Goal: Task Accomplishment & Management: Use online tool/utility

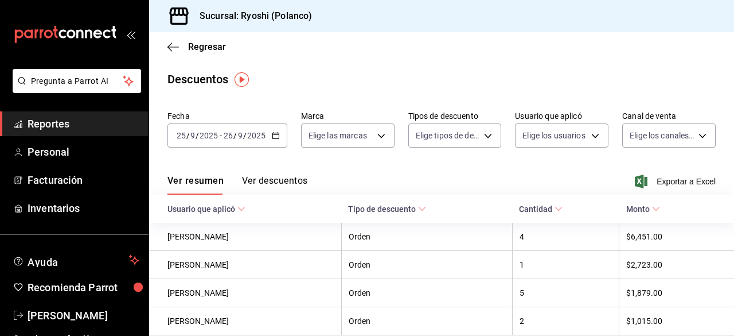
click at [274, 139] on icon "button" at bounding box center [276, 135] width 8 height 8
click at [170, 46] on icon "button" at bounding box center [173, 47] width 11 height 10
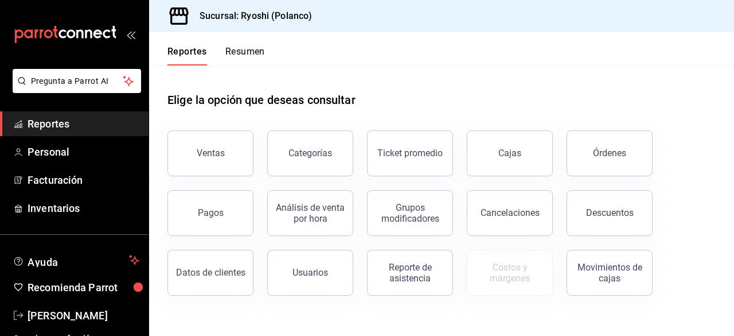
click at [171, 44] on div "Reportes Resumen" at bounding box center [207, 48] width 116 height 33
click at [173, 43] on div "Reportes Resumen" at bounding box center [207, 48] width 116 height 33
click at [224, 166] on button "Ventas" at bounding box center [211, 153] width 86 height 46
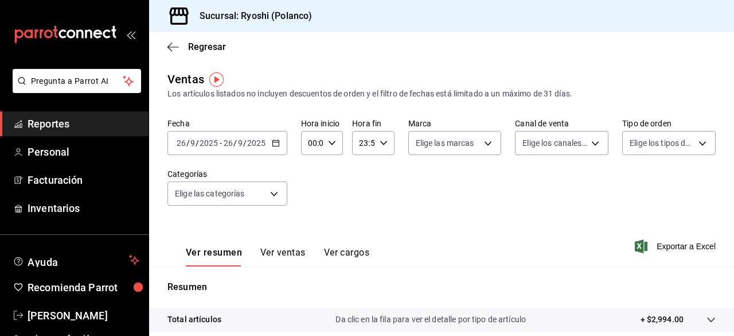
click at [272, 147] on div "[DATE] [DATE] - [DATE] [DATE]" at bounding box center [228, 143] width 120 height 24
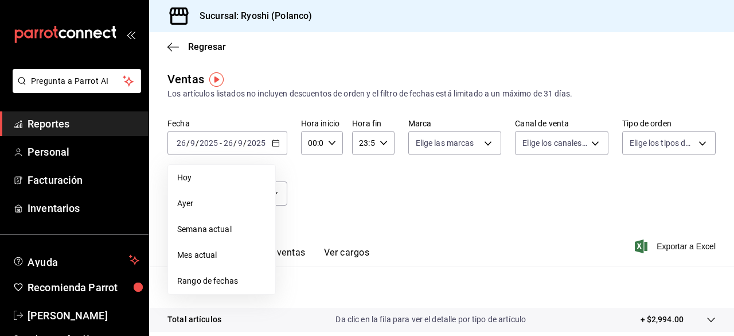
click at [220, 278] on span "Rango de fechas" at bounding box center [221, 281] width 89 height 12
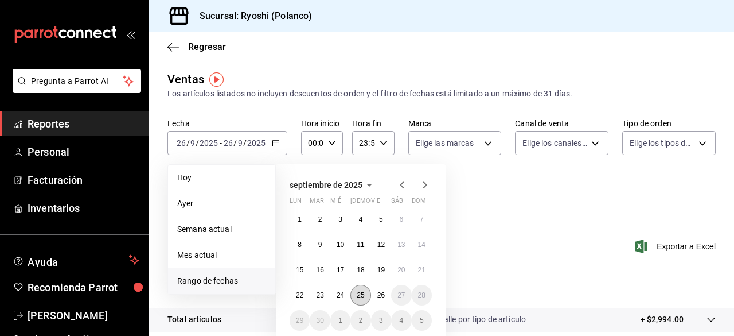
click at [353, 294] on button "25" at bounding box center [361, 295] width 20 height 21
click at [382, 294] on abbr "26" at bounding box center [381, 295] width 7 height 8
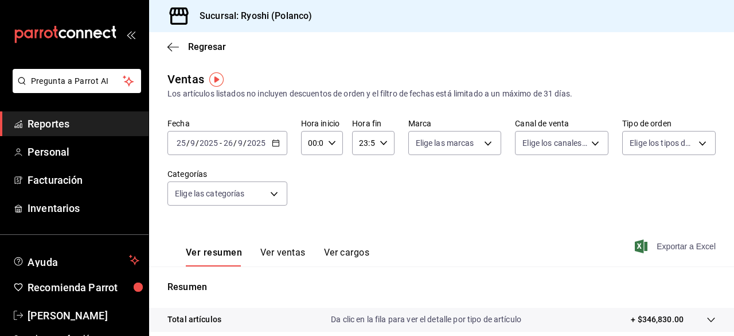
click at [635, 243] on icon "button" at bounding box center [641, 246] width 13 height 14
click at [275, 193] on body "Pregunta a Parrot AI Reportes Personal Facturación Inventarios Ayuda Recomienda…" at bounding box center [367, 168] width 734 height 336
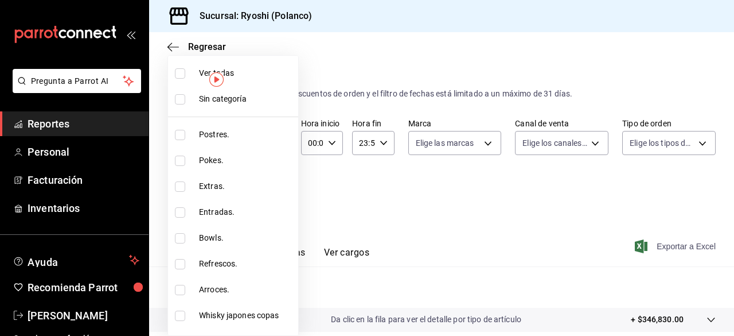
click at [178, 69] on input "checkbox" at bounding box center [180, 73] width 10 height 10
checkbox input "false"
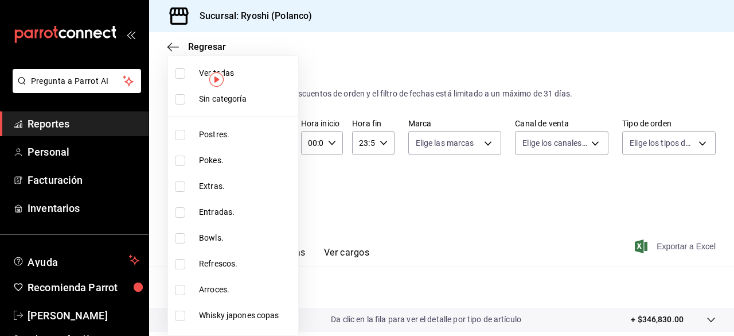
checkbox input "false"
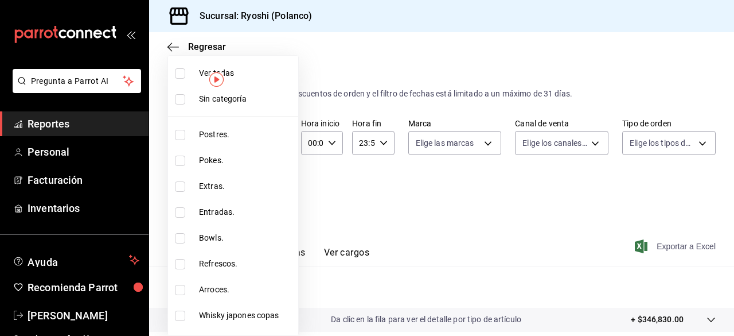
checkbox input "false"
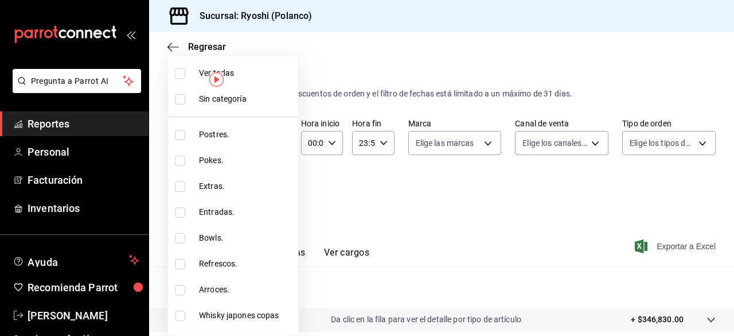
checkbox input "false"
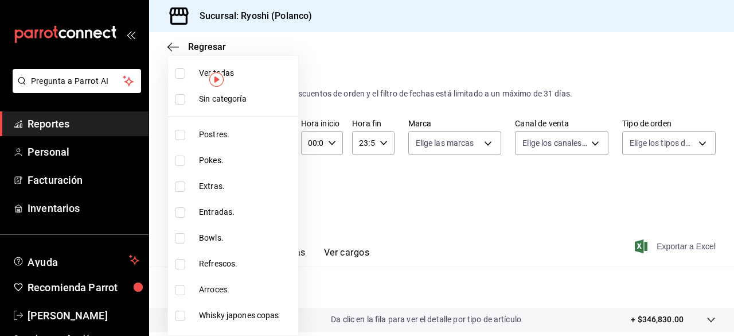
checkbox input "false"
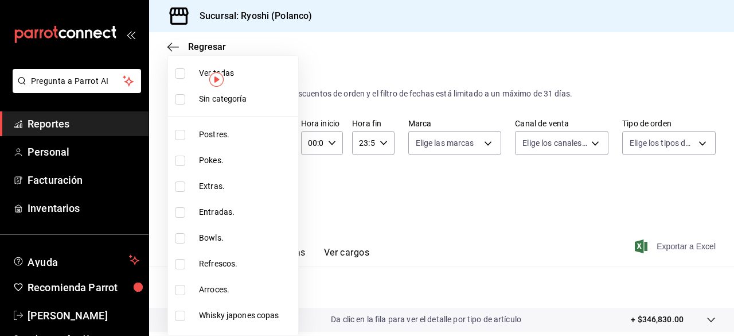
checkbox input "false"
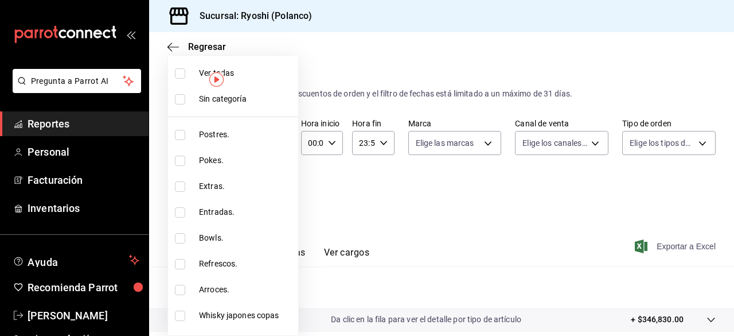
checkbox input "false"
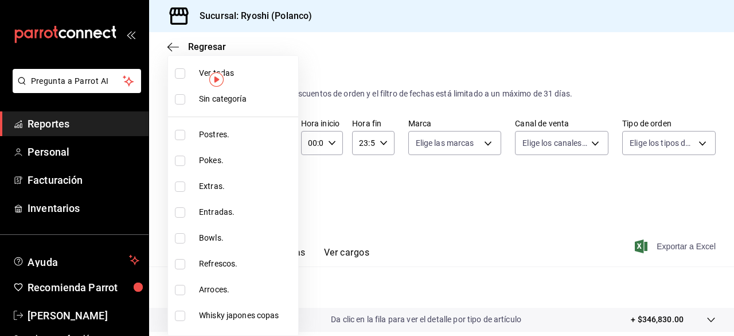
checkbox input "false"
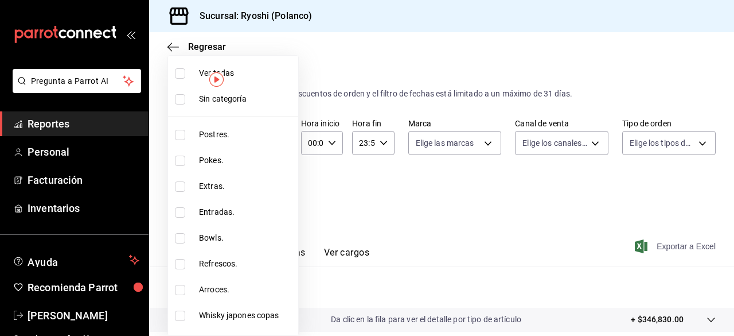
checkbox input "false"
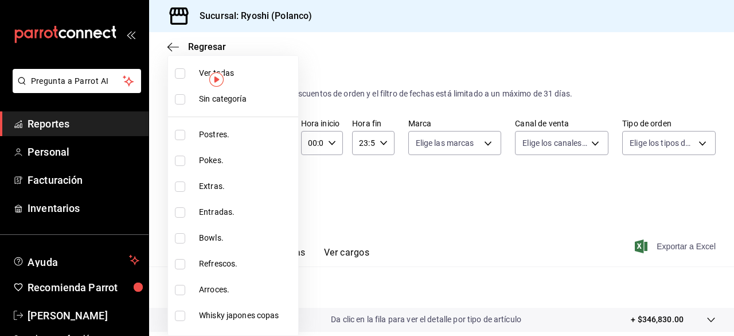
checkbox input "false"
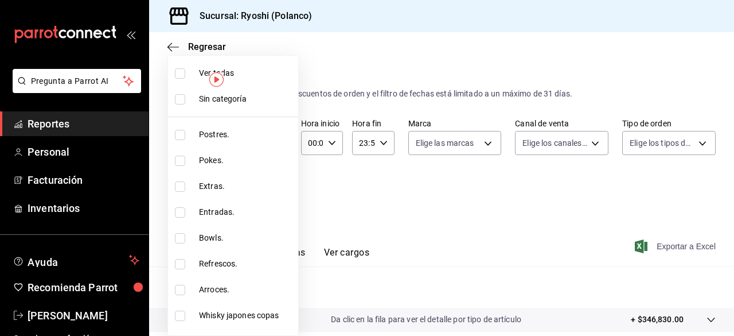
checkbox input "false"
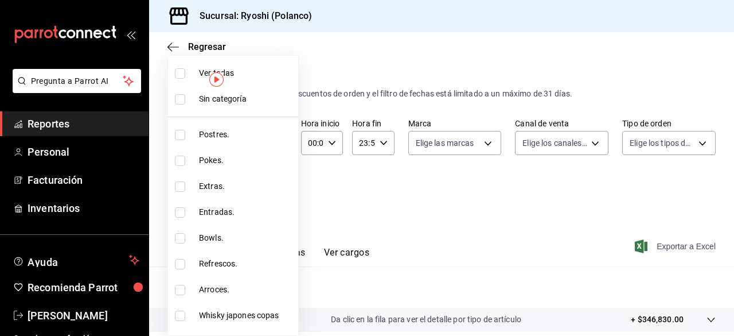
checkbox input "false"
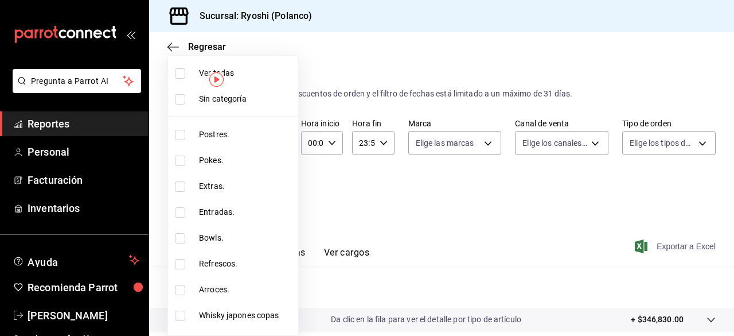
checkbox input "false"
click at [178, 69] on input "checkbox" at bounding box center [180, 73] width 10 height 10
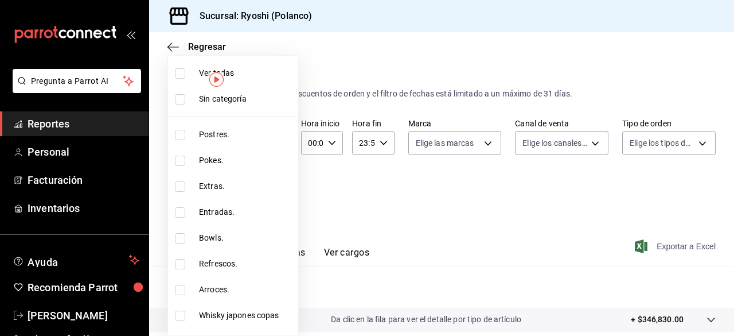
checkbox input "true"
type input "3971b1f1-eb4c-4b65-a33f-e0602f1a7270,e647ec20-b9be-4789-a430-eb555fd10a41,bb66a…"
checkbox input "true"
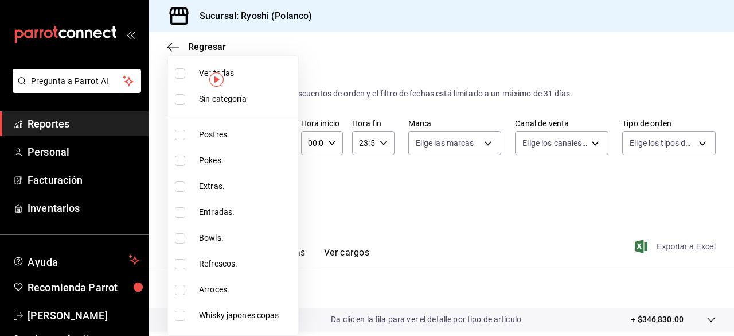
checkbox input "true"
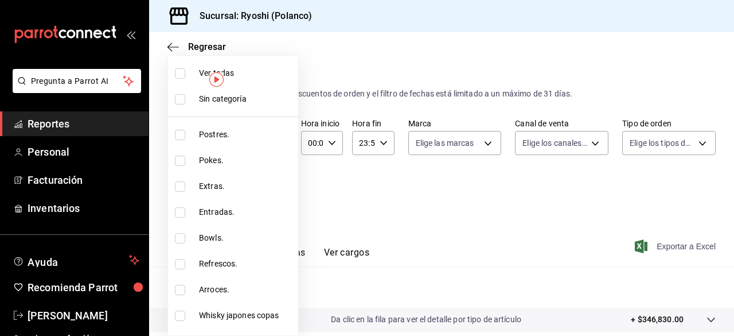
checkbox input "true"
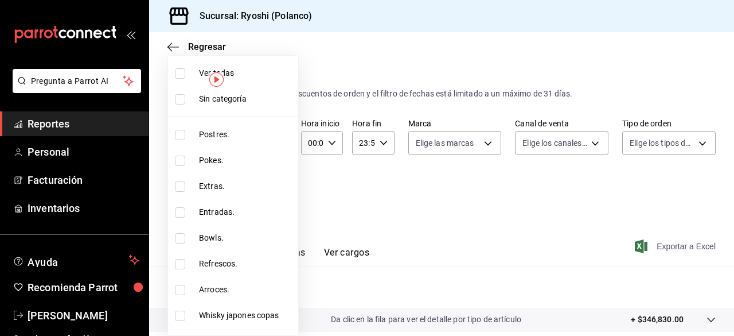
checkbox input "true"
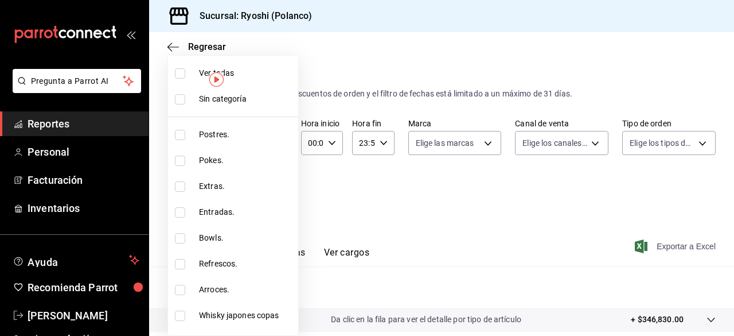
checkbox input "true"
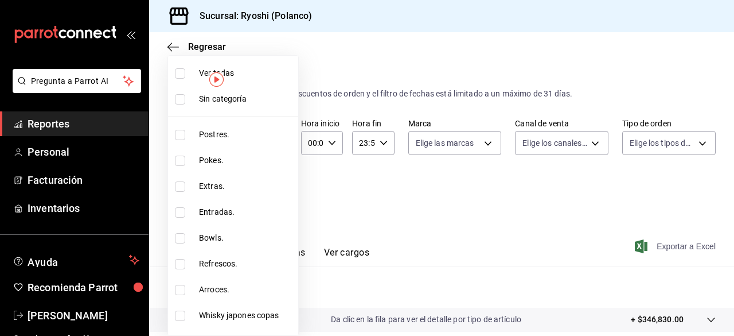
checkbox input "true"
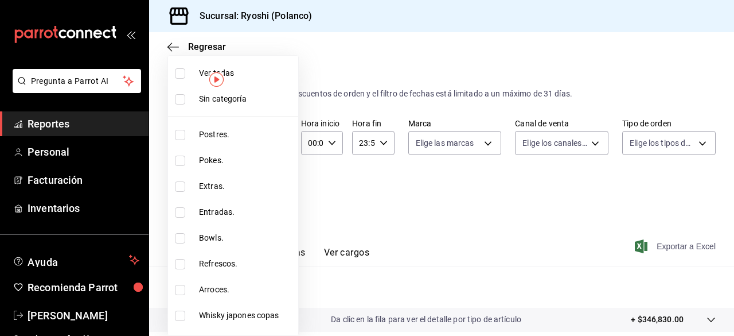
checkbox input "true"
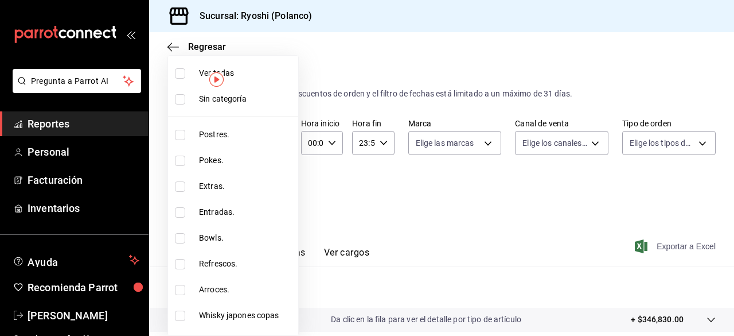
checkbox input "true"
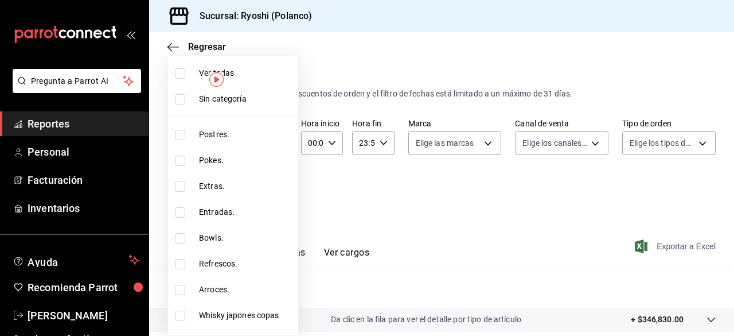
checkbox input "true"
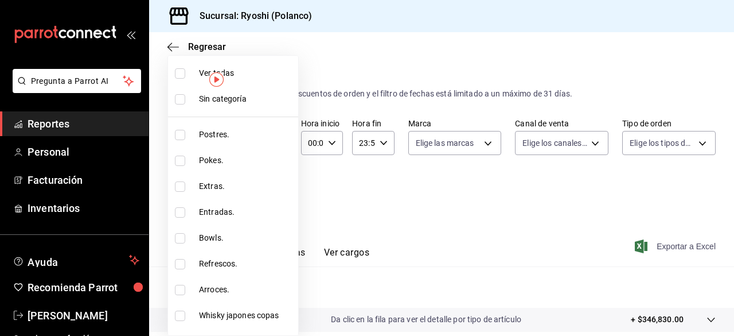
checkbox input "true"
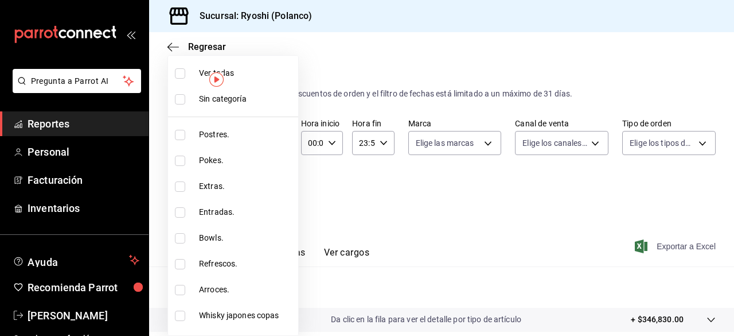
checkbox input "true"
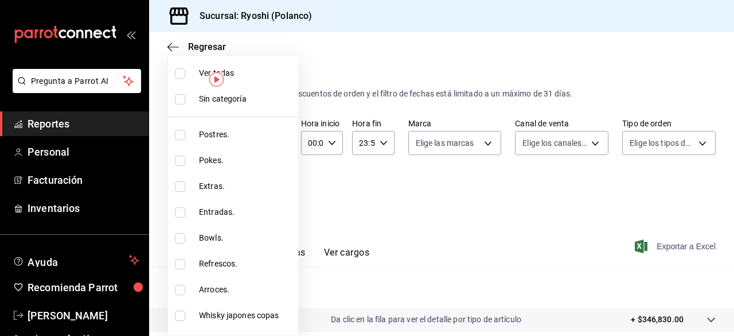
checkbox input "true"
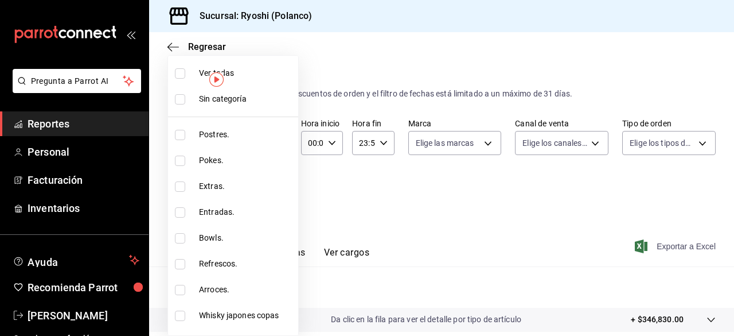
checkbox input "true"
click at [178, 69] on input "checkbox" at bounding box center [180, 73] width 10 height 10
checkbox input "false"
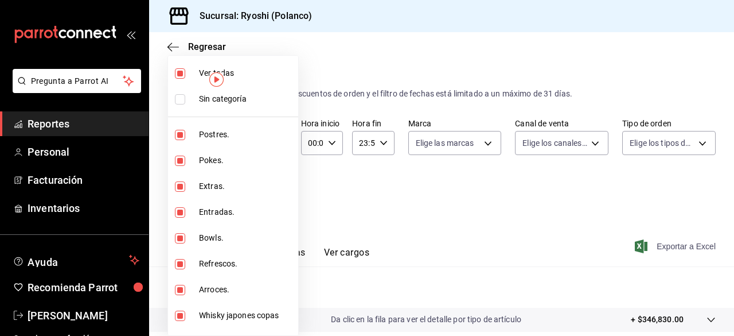
checkbox input "false"
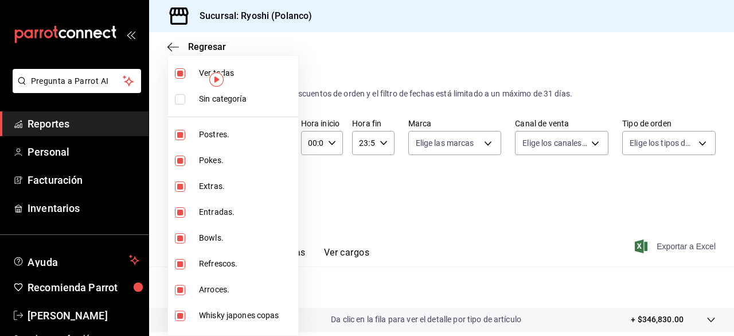
checkbox input "false"
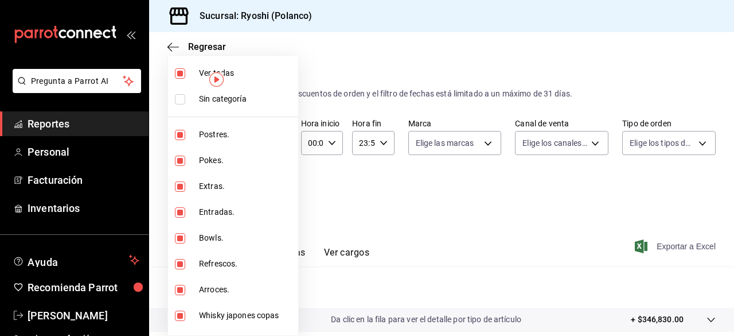
checkbox input "false"
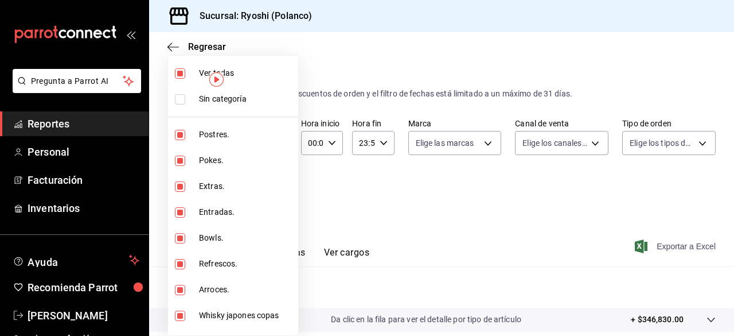
checkbox input "false"
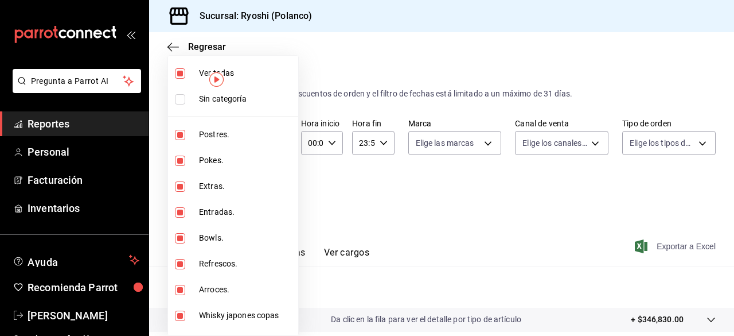
checkbox input "false"
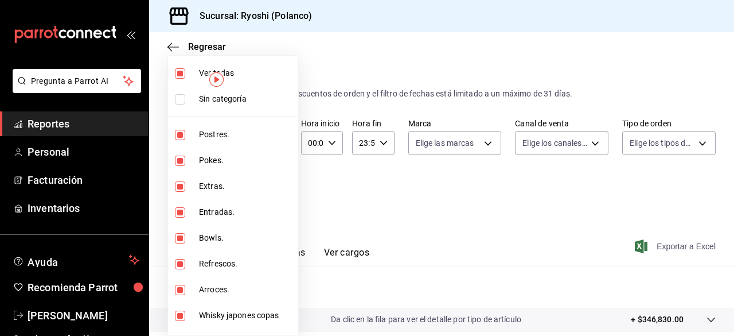
checkbox input "false"
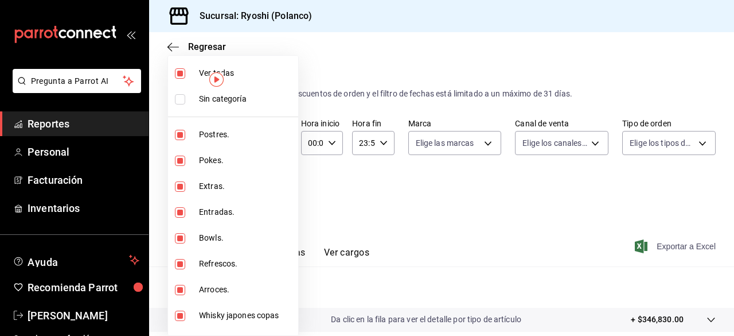
checkbox input "false"
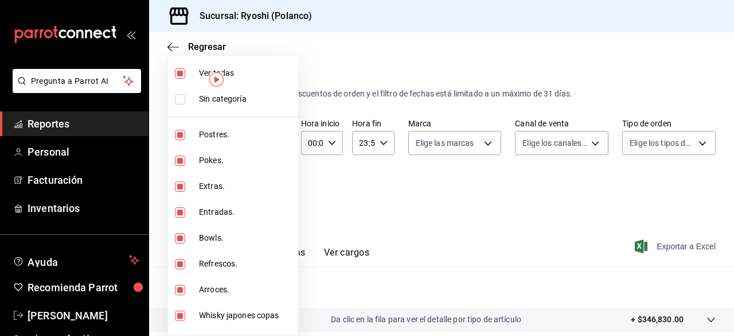
checkbox input "false"
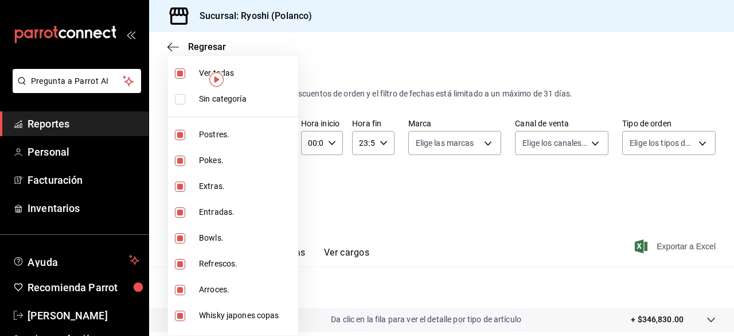
checkbox input "false"
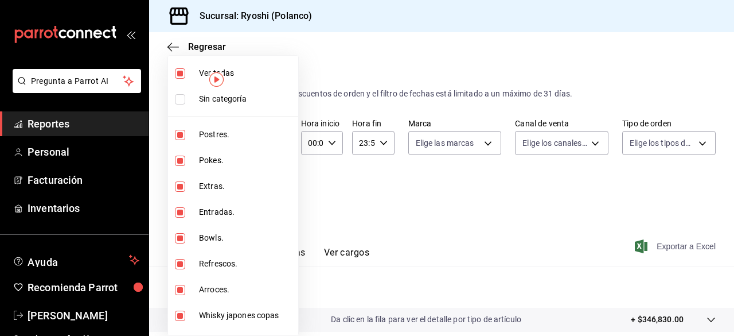
checkbox input "false"
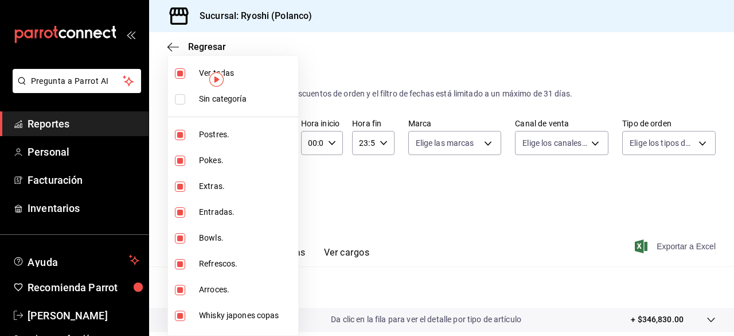
checkbox input "false"
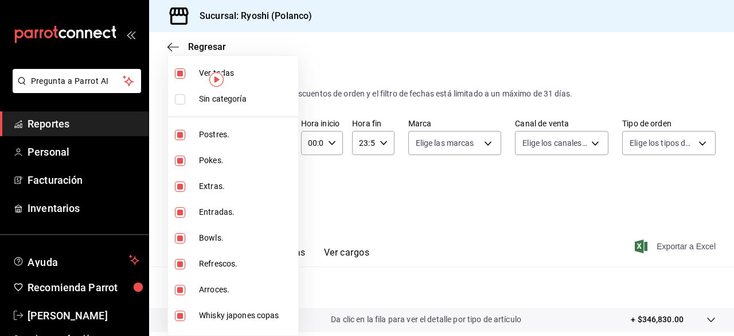
checkbox input "false"
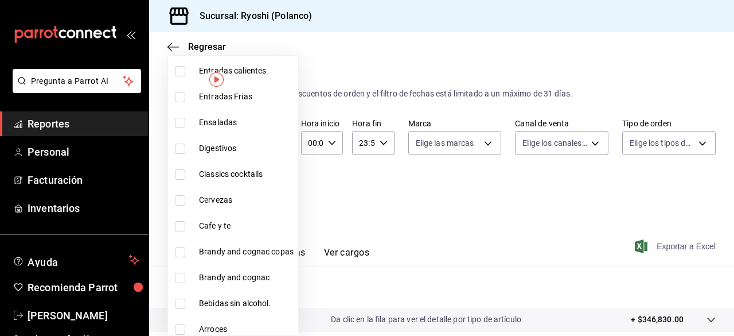
scroll to position [1309, 0]
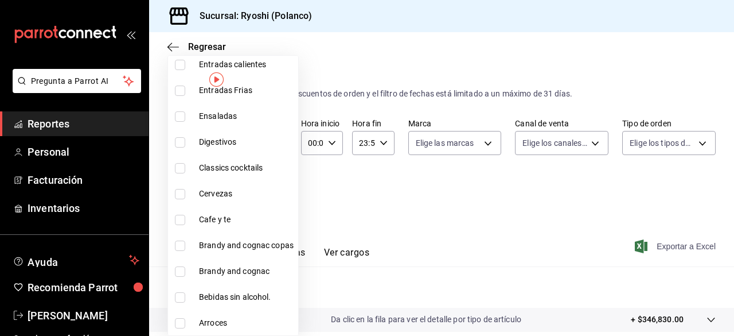
click at [223, 212] on li "Cafe y te" at bounding box center [233, 220] width 130 height 26
type input "e9d65df4-369a-41df-af20-a5332ddf0d85"
checkbox input "true"
click at [666, 239] on div at bounding box center [367, 168] width 734 height 336
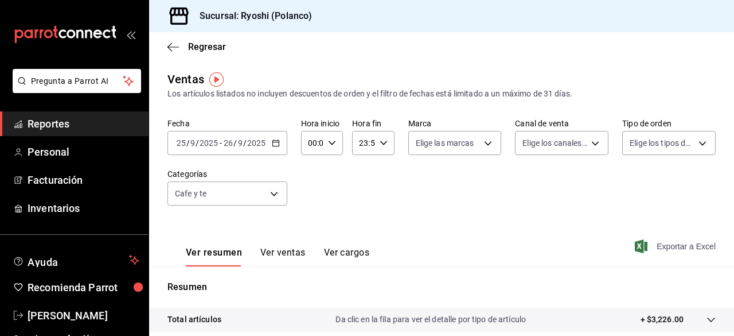
click at [666, 243] on span "Exportar a Excel" at bounding box center [676, 246] width 79 height 14
click at [273, 189] on body "Pregunta a Parrot AI Reportes Personal Facturación Inventarios Ayuda Recomienda…" at bounding box center [367, 168] width 734 height 336
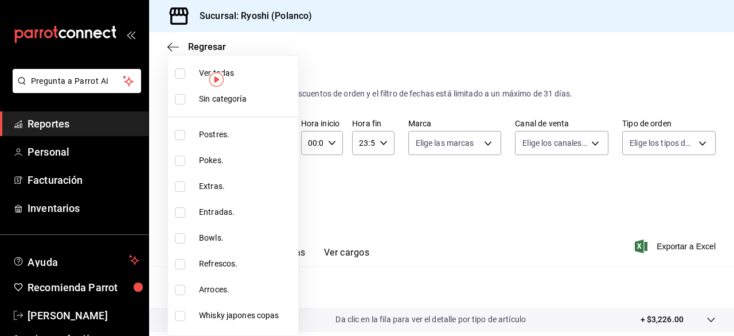
click at [180, 73] on input "checkbox" at bounding box center [180, 73] width 10 height 10
checkbox input "false"
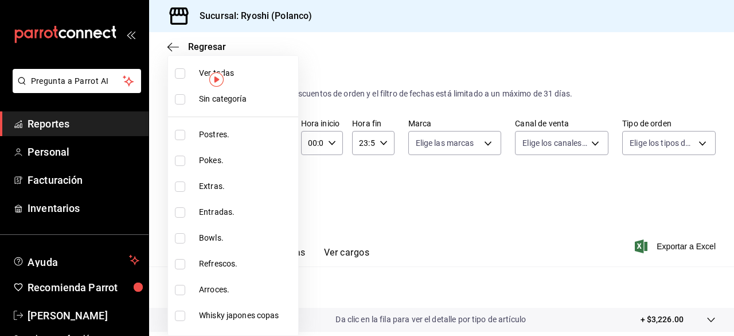
checkbox input "false"
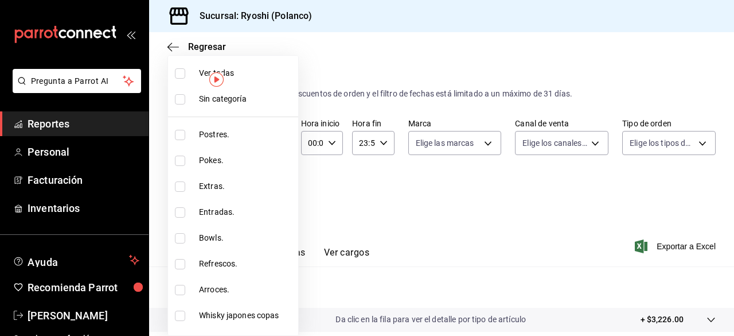
checkbox input "false"
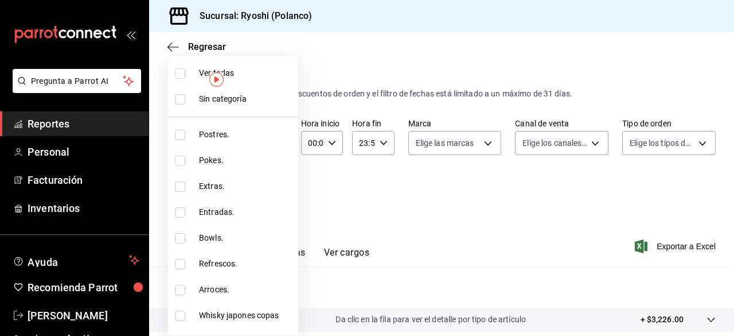
checkbox input "false"
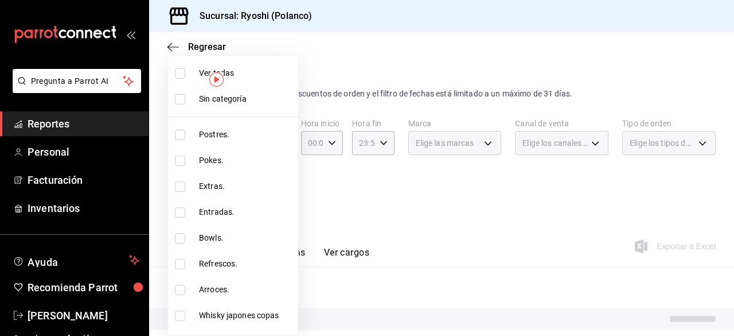
click at [180, 73] on input "checkbox" at bounding box center [180, 73] width 10 height 10
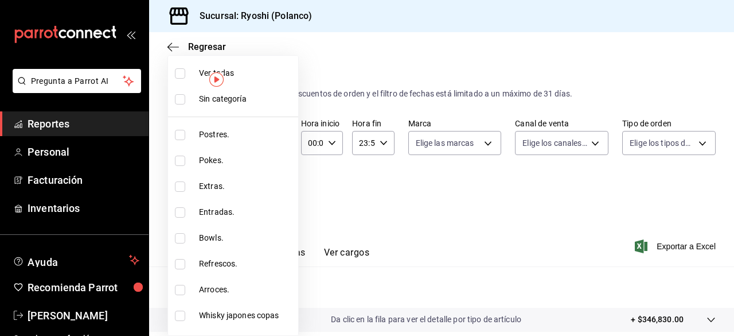
click at [314, 85] on div at bounding box center [367, 168] width 734 height 336
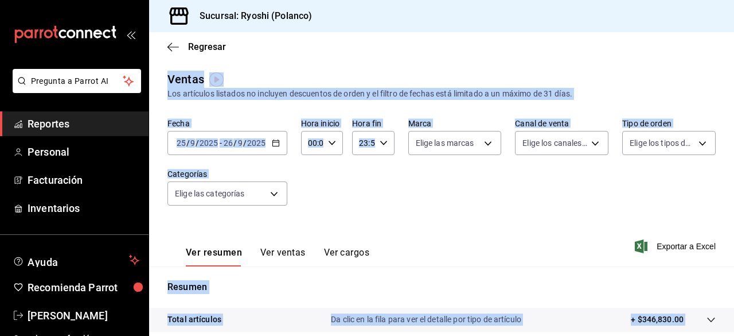
drag, startPoint x: 314, startPoint y: 85, endPoint x: 430, endPoint y: 49, distance: 120.7
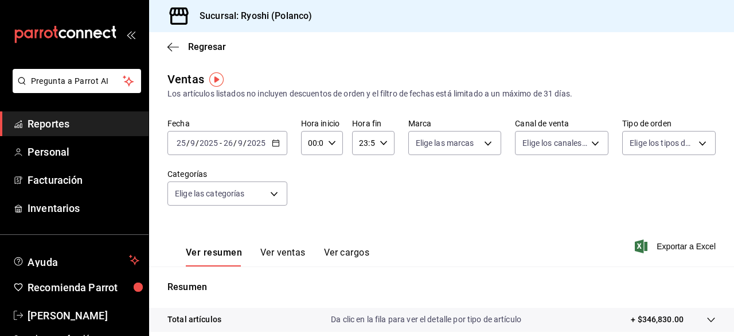
click at [430, 49] on div "Regresar" at bounding box center [441, 46] width 585 height 29
click at [275, 190] on body "Pregunta a Parrot AI Reportes Personal Facturación Inventarios Ayuda Recomienda…" at bounding box center [367, 168] width 734 height 336
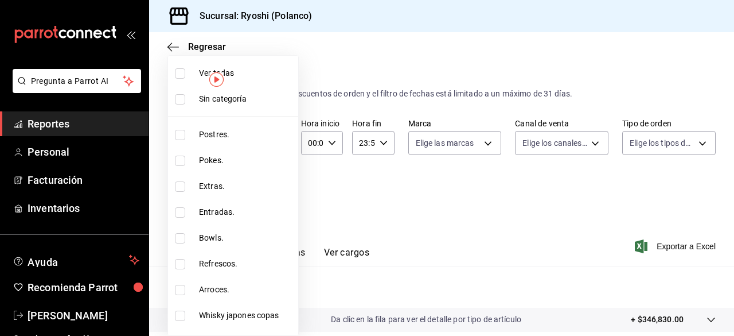
click at [181, 70] on input "checkbox" at bounding box center [180, 73] width 10 height 10
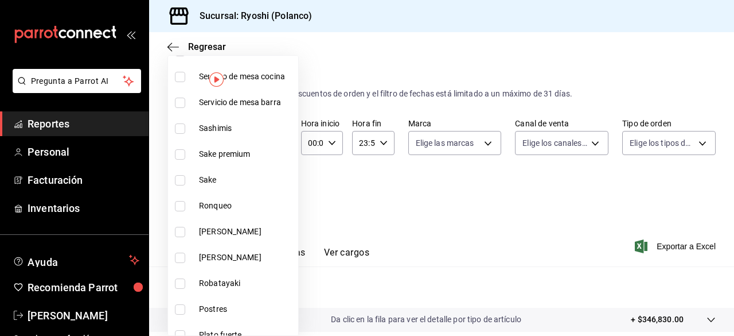
scroll to position [705, 0]
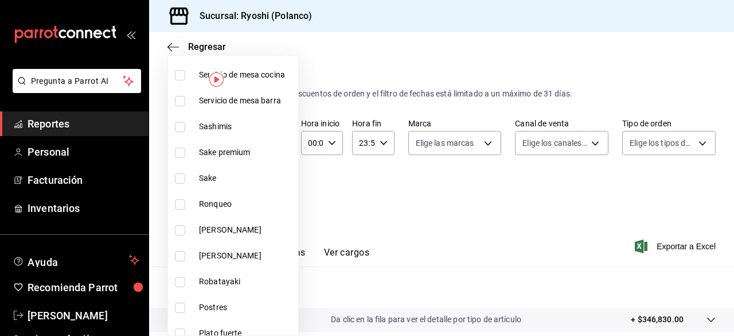
click at [176, 150] on input "checkbox" at bounding box center [180, 152] width 10 height 10
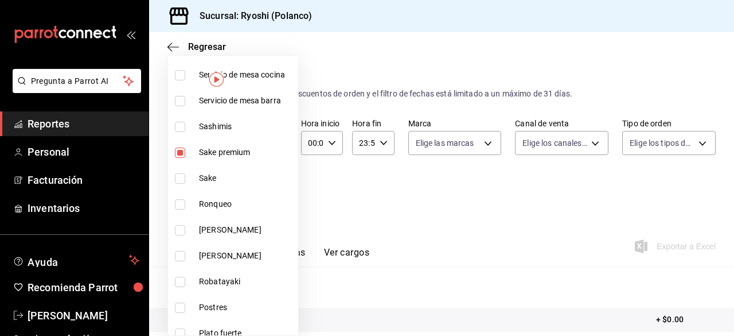
click at [179, 180] on input "checkbox" at bounding box center [180, 178] width 10 height 10
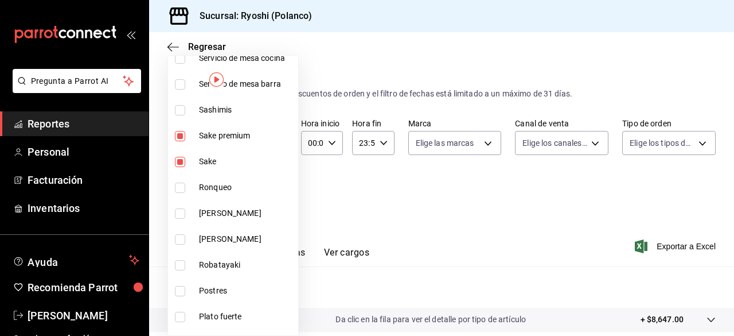
scroll to position [724, 0]
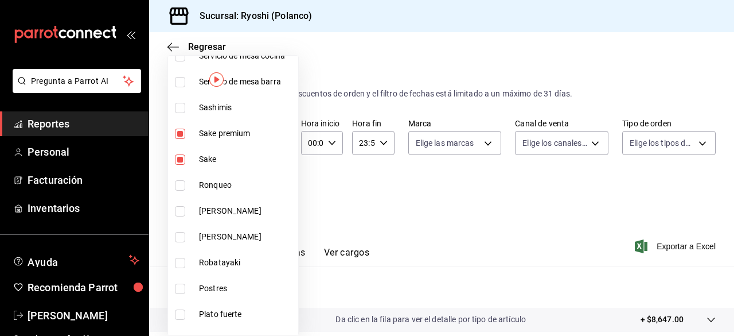
click at [457, 213] on div at bounding box center [367, 168] width 734 height 336
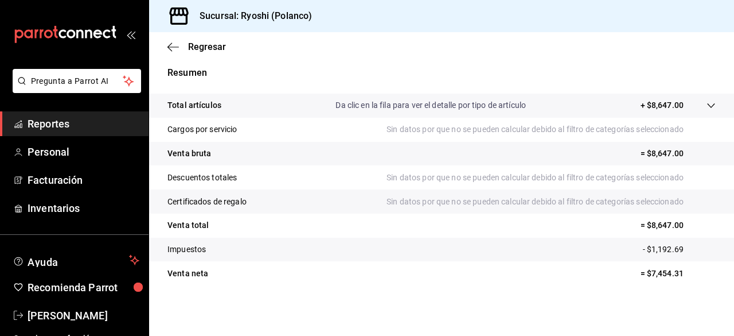
scroll to position [0, 0]
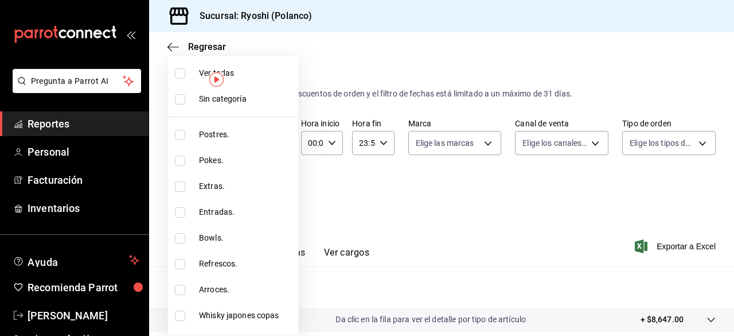
click at [270, 193] on body "Pregunta a Parrot AI Reportes Personal Facturación Inventarios Ayuda Recomienda…" at bounding box center [367, 168] width 734 height 336
click at [184, 76] on input "checkbox" at bounding box center [180, 73] width 10 height 10
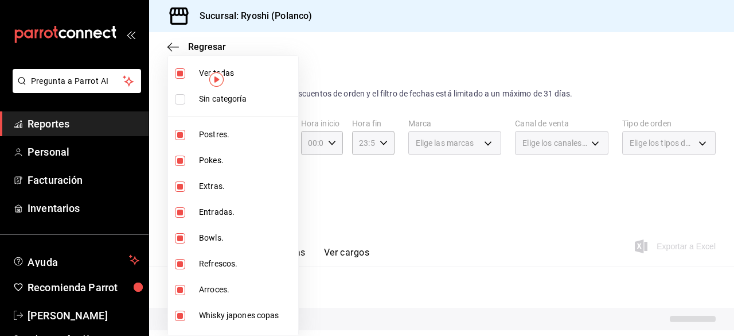
click at [184, 76] on input "checkbox" at bounding box center [180, 73] width 10 height 10
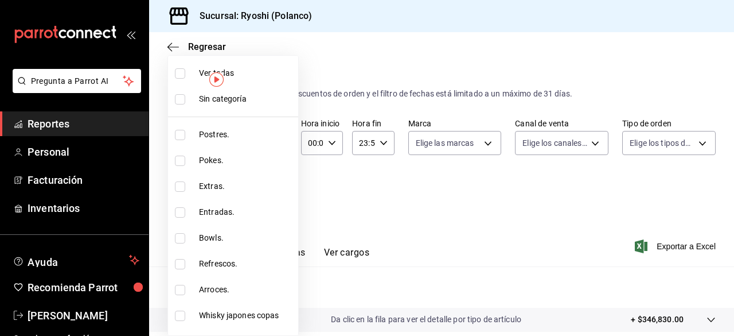
click at [181, 128] on li "Postres." at bounding box center [233, 135] width 130 height 26
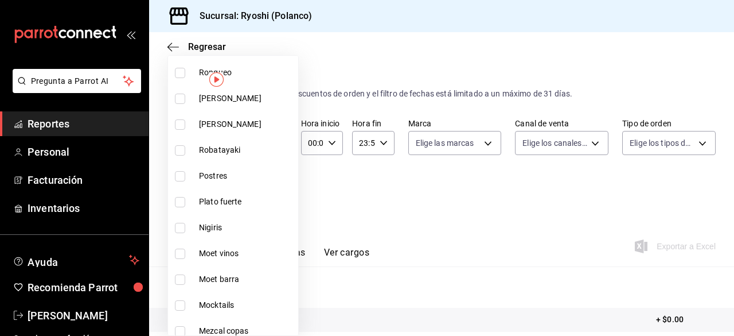
scroll to position [836, 0]
click at [182, 173] on input "checkbox" at bounding box center [180, 177] width 10 height 10
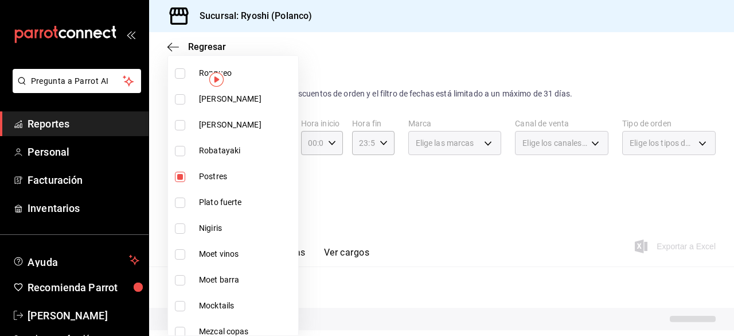
click at [592, 201] on div at bounding box center [367, 168] width 734 height 336
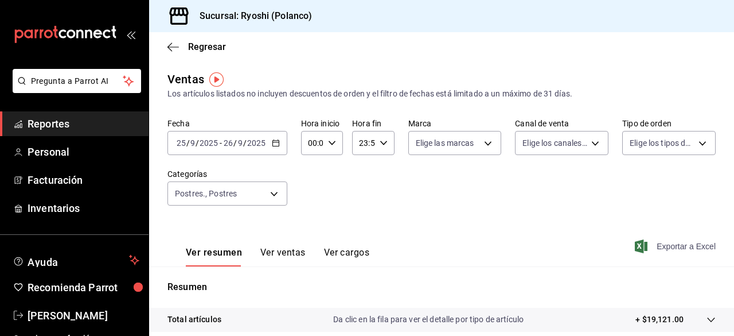
click at [657, 250] on span "Exportar a Excel" at bounding box center [676, 246] width 79 height 14
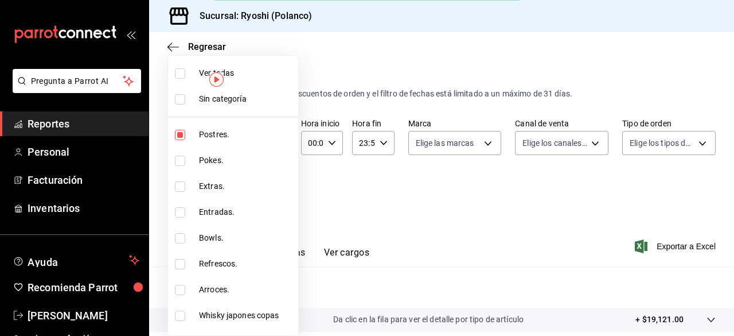
click at [272, 195] on body "Pregunta a Parrot AI Reportes Personal Facturación Inventarios Ayuda Recomienda…" at bounding box center [367, 168] width 734 height 336
click at [184, 69] on input "checkbox" at bounding box center [180, 73] width 10 height 10
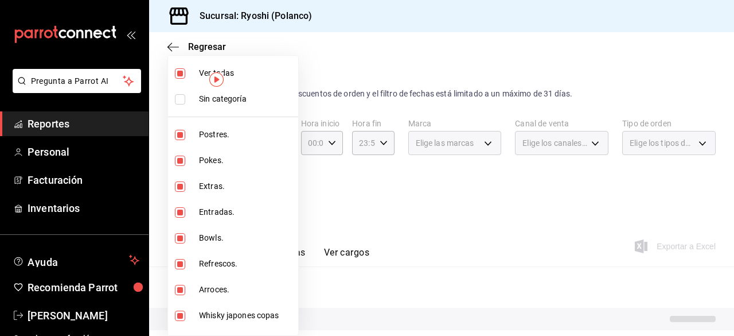
click at [184, 69] on input "checkbox" at bounding box center [180, 73] width 10 height 10
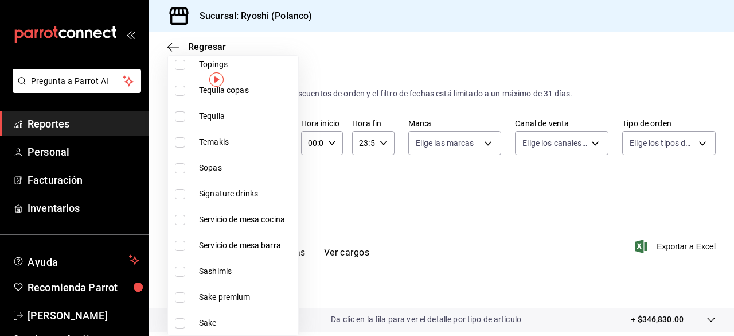
scroll to position [561, 0]
click at [179, 195] on input "checkbox" at bounding box center [180, 193] width 10 height 10
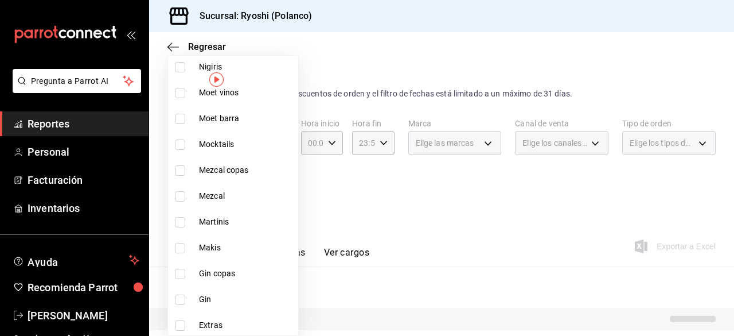
scroll to position [998, 0]
click at [181, 220] on input "checkbox" at bounding box center [180, 221] width 10 height 10
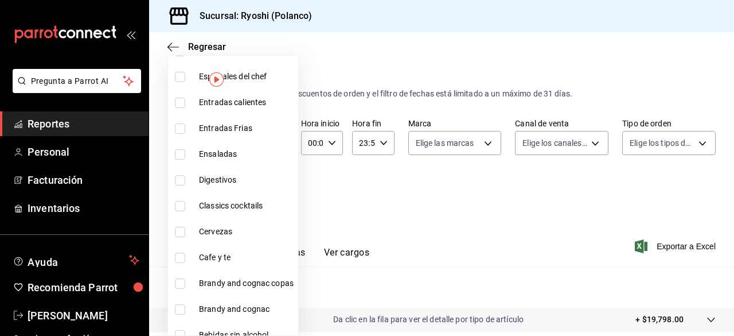
scroll to position [1309, 0]
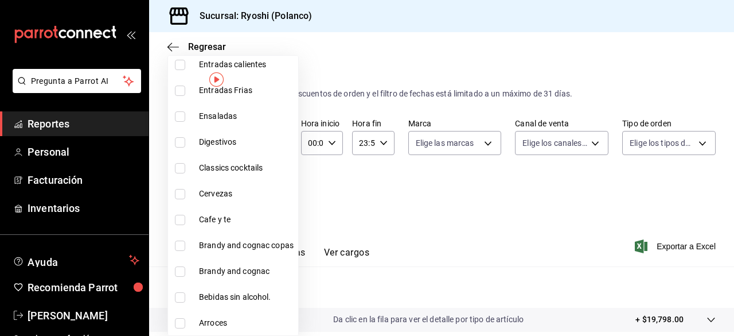
click at [181, 165] on input "checkbox" at bounding box center [180, 168] width 10 height 10
drag, startPoint x: 546, startPoint y: 226, endPoint x: 655, endPoint y: 245, distance: 110.7
click at [655, 245] on div at bounding box center [367, 168] width 734 height 336
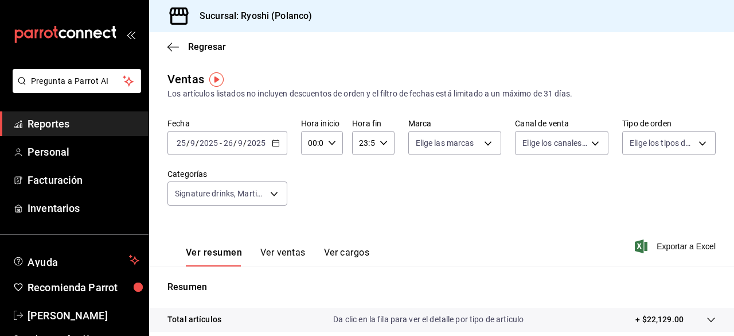
click at [655, 245] on div "Ver todas Sin categoría Postres. Pokes. Extras. Entradas. Bowls. Refrescos. Arr…" at bounding box center [367, 168] width 734 height 336
click at [655, 246] on span "Exportar a Excel" at bounding box center [676, 246] width 79 height 14
